Goal: Navigation & Orientation: Find specific page/section

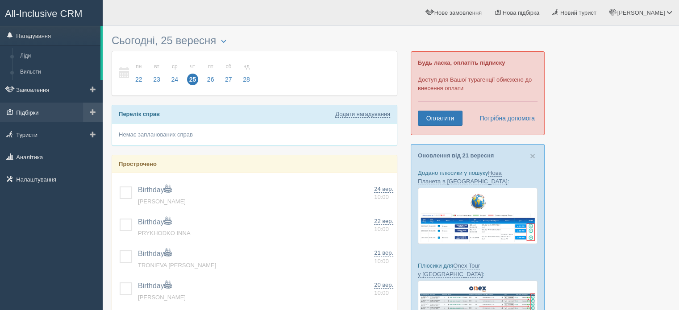
click at [35, 113] on link "Підбірки" at bounding box center [51, 113] width 103 height 20
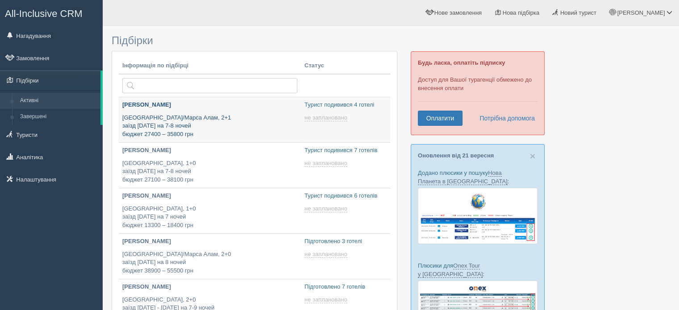
type input "[DATE] 13:50"
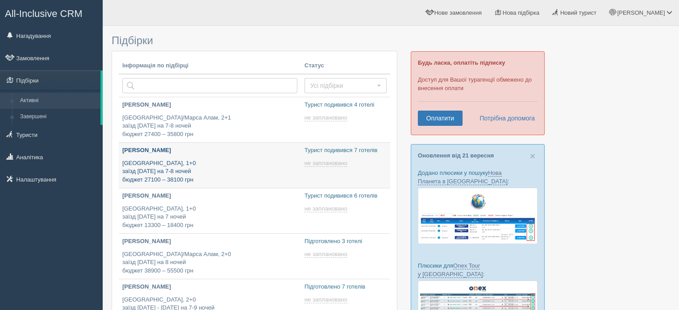
type input "[DATE] 16:05"
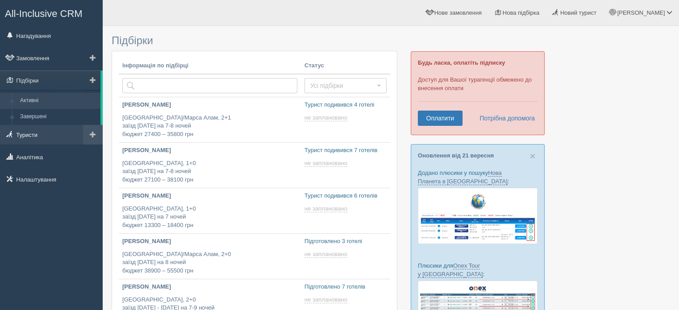
click at [42, 142] on link "Туристи" at bounding box center [51, 135] width 103 height 20
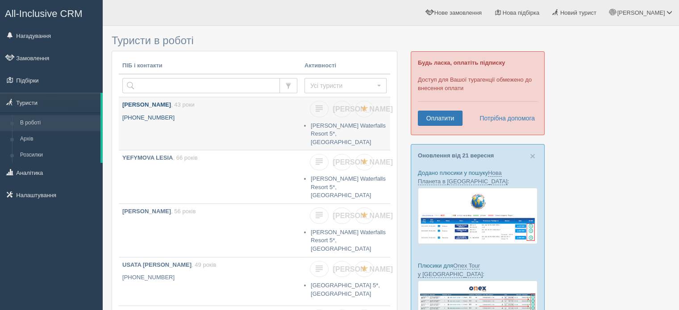
click at [152, 107] on b "Єрмолова Наталія Юріївна" at bounding box center [146, 104] width 49 height 7
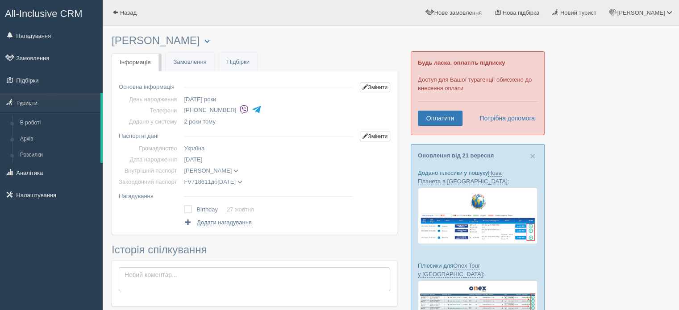
click at [210, 42] on span "button" at bounding box center [207, 40] width 5 height 5
click at [302, 178] on td "FV718611 до 09.07.2029 YEFYMOVA NATALIIA дата видачі 09.07.2019 орган видачі 12…" at bounding box center [268, 181] width 176 height 11
click at [183, 63] on link "Замовлення" at bounding box center [190, 62] width 49 height 18
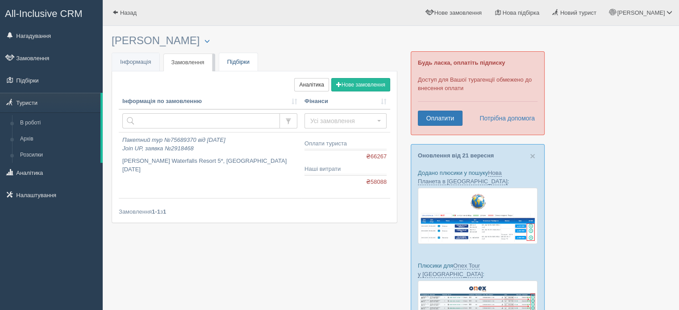
click at [244, 62] on link "Підбірки" at bounding box center [238, 62] width 38 height 18
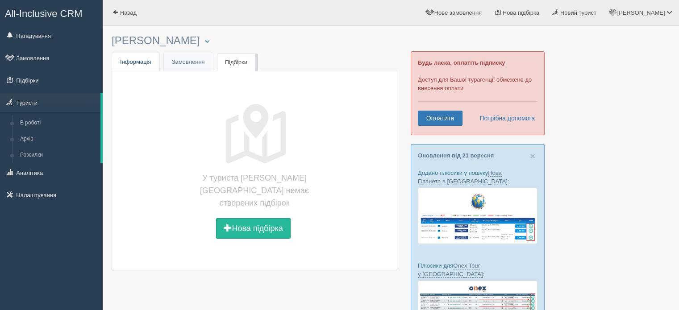
click at [133, 62] on span "Інформація" at bounding box center [135, 62] width 31 height 7
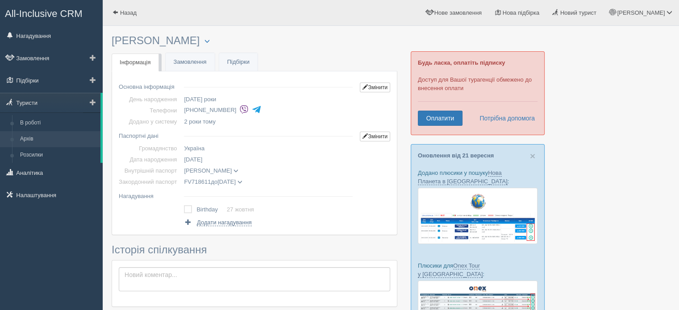
click at [34, 139] on link "Архів" at bounding box center [58, 139] width 84 height 16
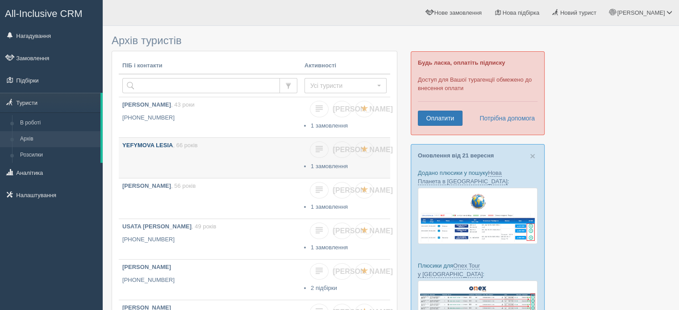
click at [166, 146] on b "YEFYMOVA LESIA" at bounding box center [147, 145] width 50 height 7
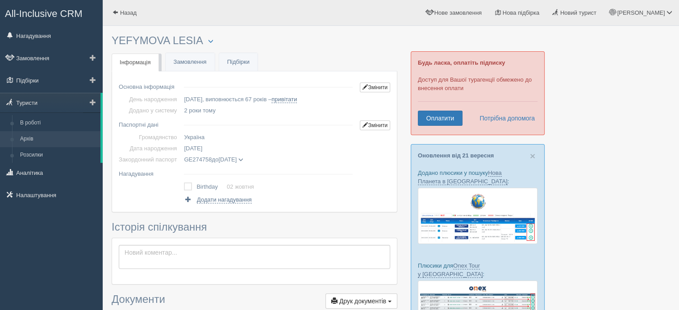
click at [50, 143] on link "Архів" at bounding box center [58, 139] width 84 height 16
